Goal: Obtain resource: Obtain resource

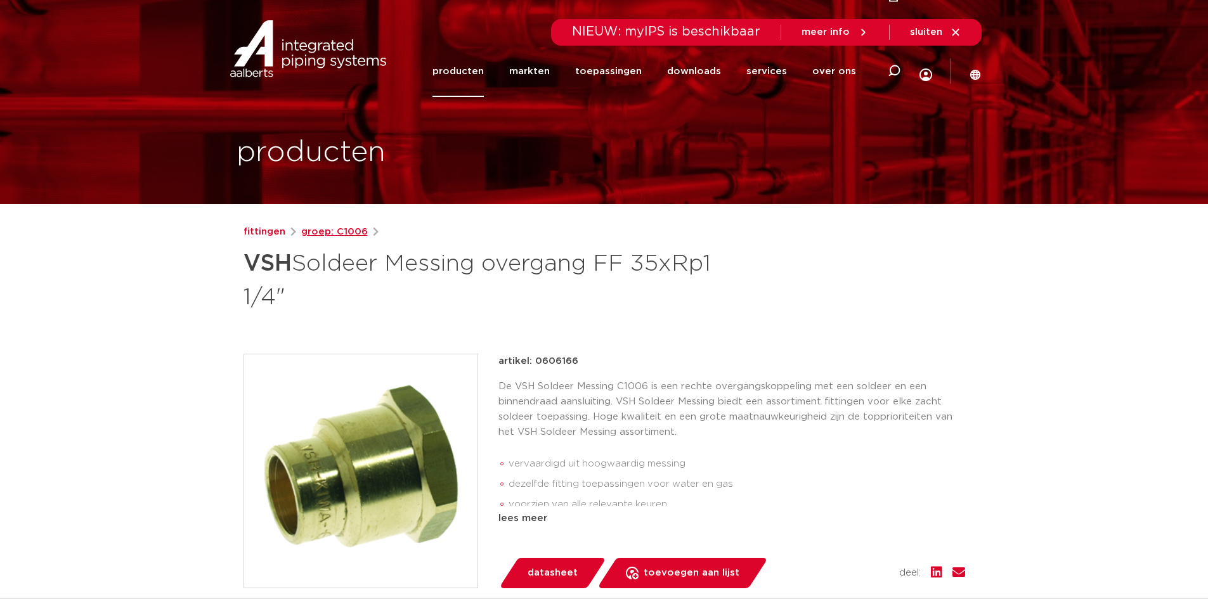
click at [322, 231] on link "groep: C1006" at bounding box center [334, 231] width 67 height 15
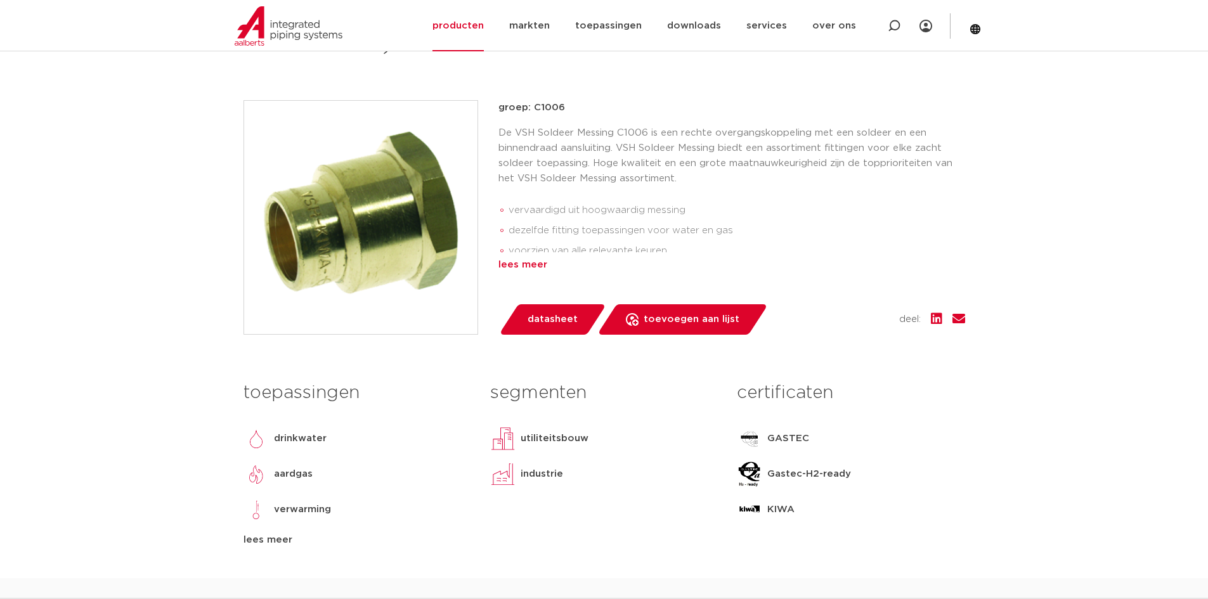
click at [517, 262] on div "lees meer" at bounding box center [731, 264] width 467 height 15
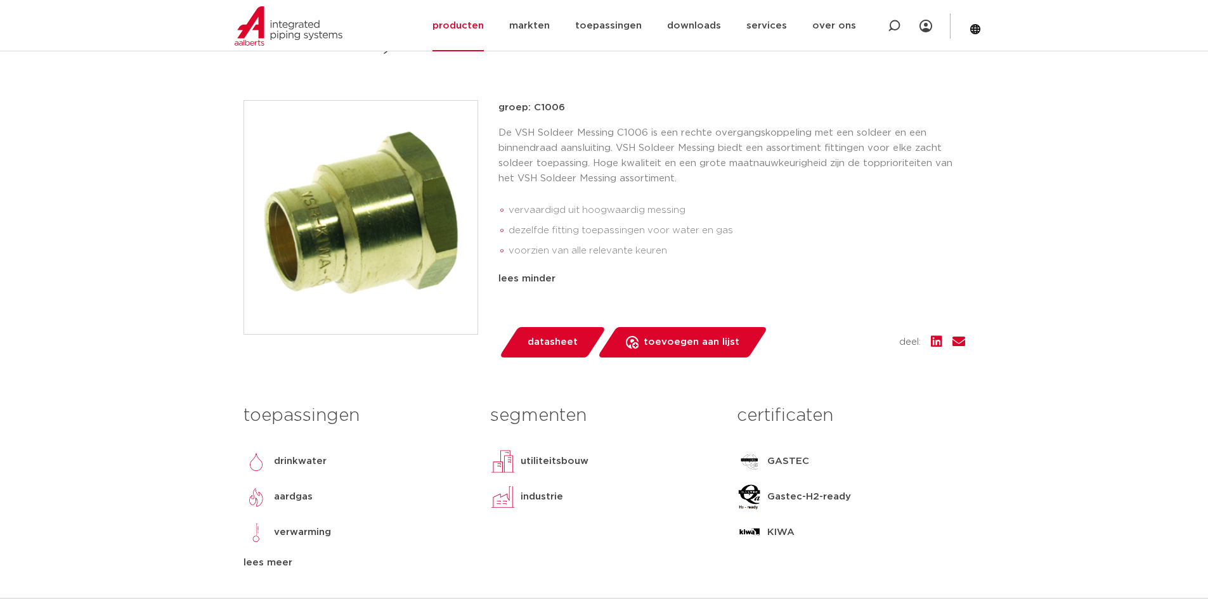
click at [543, 338] on span "datasheet" at bounding box center [553, 342] width 50 height 20
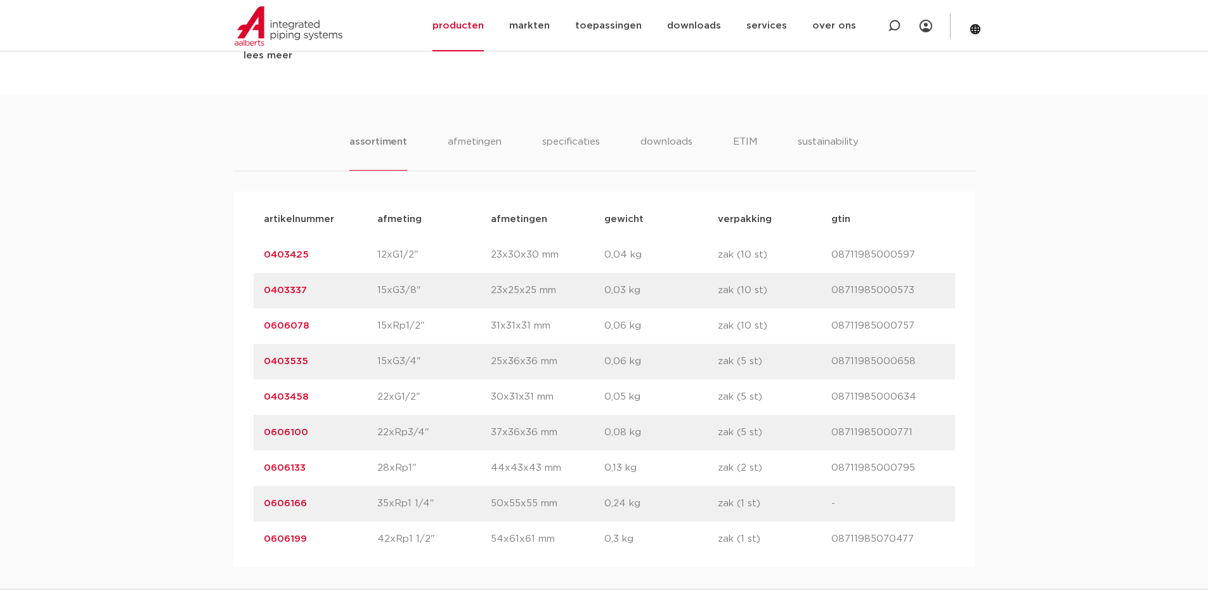
scroll to position [824, 0]
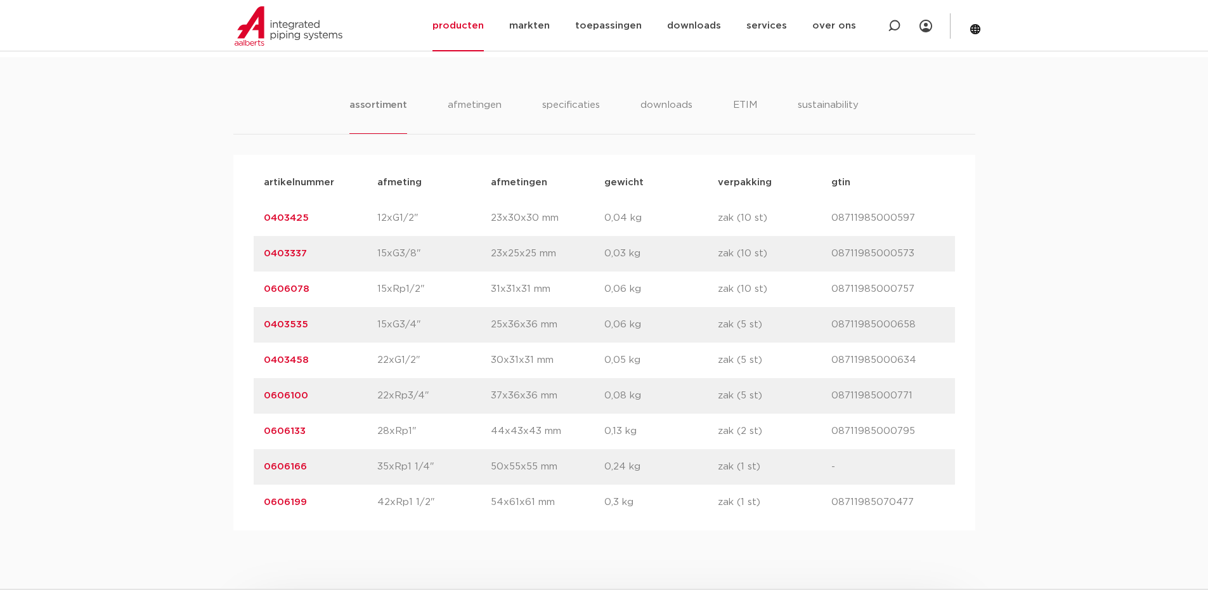
drag, startPoint x: 320, startPoint y: 432, endPoint x: 245, endPoint y: 432, distance: 74.2
click at [245, 432] on div "artikelnummer afmeting [GEOGRAPHIC_DATA] gewicht verpakking gtin artikelnummer …" at bounding box center [604, 342] width 742 height 375
copy link "0606133"
